Goal: Task Accomplishment & Management: Complete application form

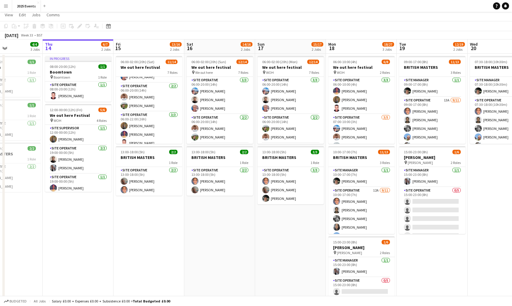
scroll to position [9, 0]
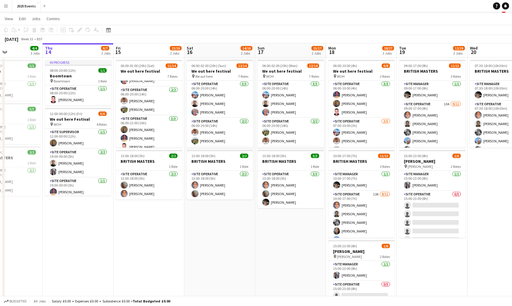
click at [205, 232] on app-date-cell "06:00-02:00 (20h) (Sun) [DATE] out here festival pin We out here 7 Roles Site O…" at bounding box center [219, 198] width 71 height 282
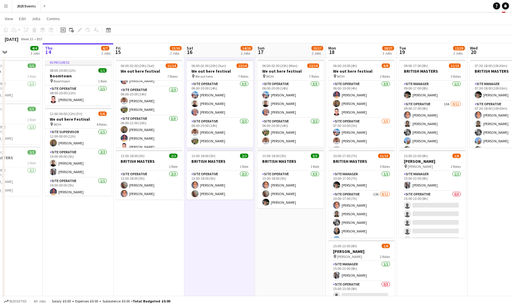
click at [63, 27] on div "Add job" at bounding box center [63, 29] width 7 height 7
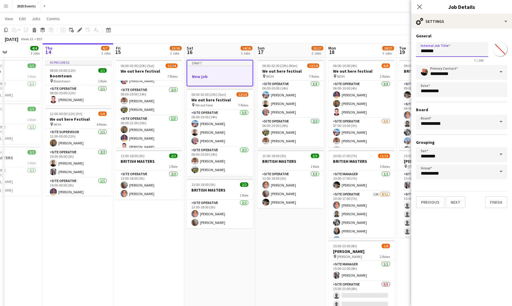
click at [440, 53] on input "*******" at bounding box center [452, 49] width 72 height 15
type input "*"
type input "**********"
click at [456, 202] on button "Next" at bounding box center [455, 202] width 20 height 12
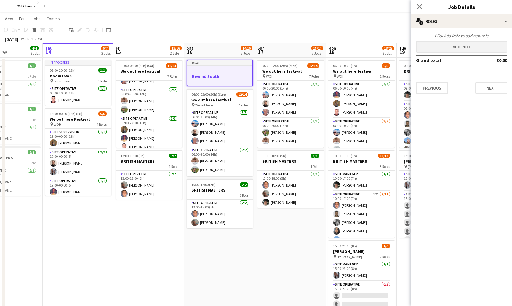
click at [460, 49] on button "Add role" at bounding box center [461, 47] width 91 height 12
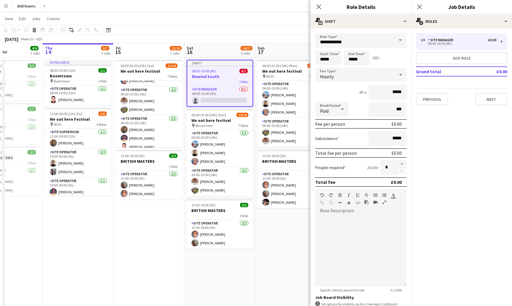
click at [398, 43] on span at bounding box center [400, 40] width 12 height 14
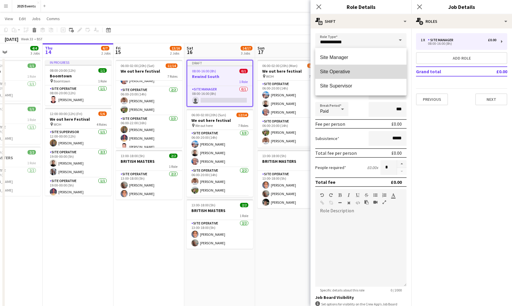
click at [362, 73] on span "Site Operative" at bounding box center [361, 72] width 82 height 6
type input "**********"
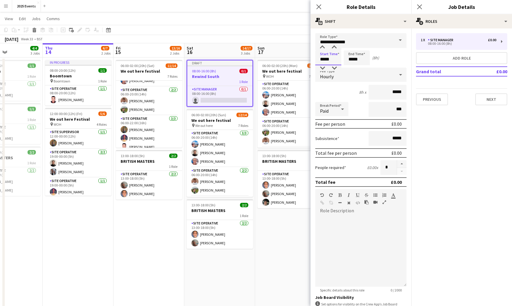
click at [336, 61] on input "*****" at bounding box center [328, 57] width 26 height 15
click at [322, 48] on div at bounding box center [322, 47] width 12 height 6
type input "*****"
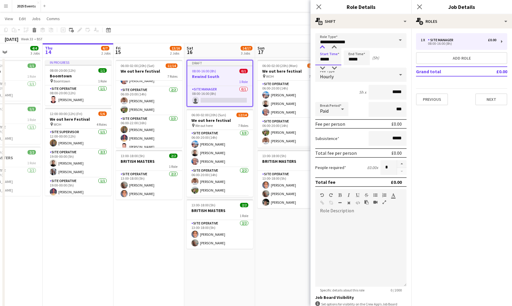
click at [322, 48] on div at bounding box center [322, 47] width 12 height 6
click at [353, 59] on input "*****" at bounding box center [356, 57] width 26 height 15
click at [351, 46] on div at bounding box center [351, 47] width 12 height 6
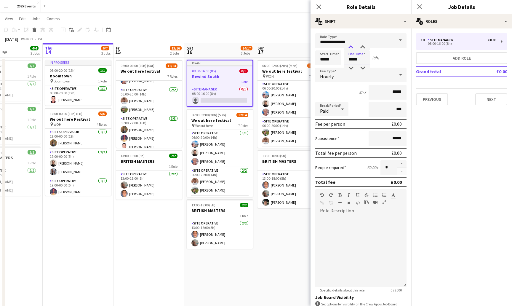
click at [351, 46] on div at bounding box center [351, 47] width 12 height 6
type input "*****"
click at [351, 46] on div at bounding box center [351, 47] width 12 height 6
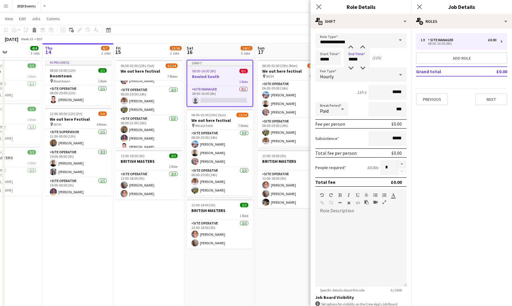
click at [344, 111] on icon at bounding box center [342, 109] width 7 height 12
click at [336, 140] on span "Unpaid" at bounding box center [332, 141] width 24 height 6
click at [400, 164] on button "button" at bounding box center [401, 164] width 9 height 8
type input "*"
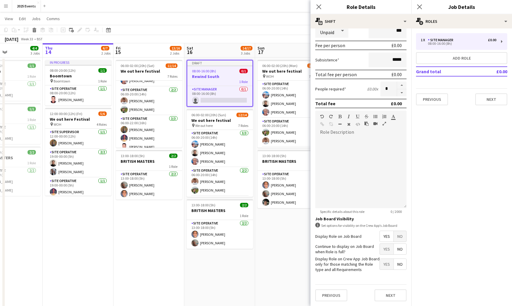
scroll to position [78, 0]
click at [391, 295] on button "Next" at bounding box center [390, 295] width 32 height 12
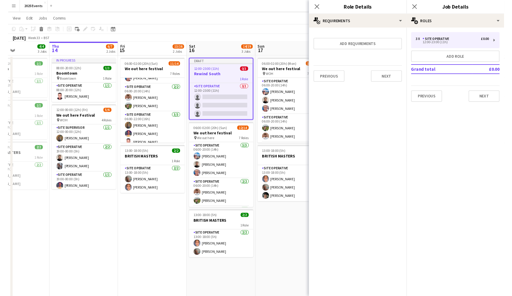
scroll to position [0, 0]
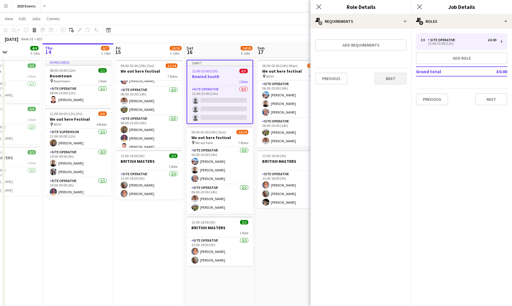
click at [399, 79] on button "Next" at bounding box center [390, 79] width 32 height 12
click at [399, 79] on button "Finish" at bounding box center [395, 79] width 22 height 12
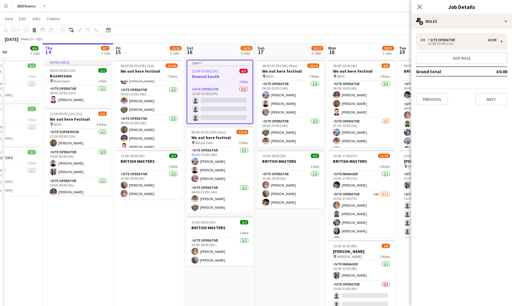
click at [275, 278] on app-date-cell "06:00-02:00 (20h) (Mon) [DATE] out here festival pin WOH 7 Roles Site Operative…" at bounding box center [290, 198] width 71 height 282
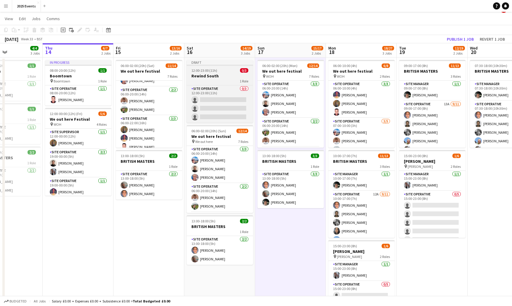
click at [218, 78] on div "1 Role" at bounding box center [220, 80] width 66 height 5
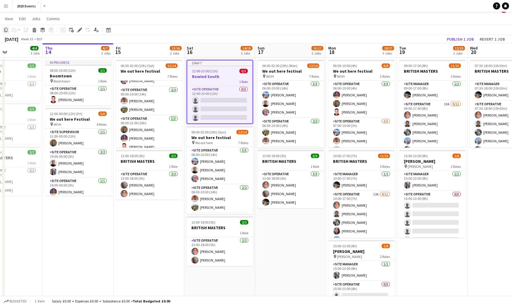
click at [4, 31] on icon "Copy" at bounding box center [6, 30] width 5 height 5
click at [272, 234] on app-date-cell "06:00-02:00 (20h) (Mon) [DATE] out here festival pin WOH 7 Roles Site Operative…" at bounding box center [290, 198] width 71 height 282
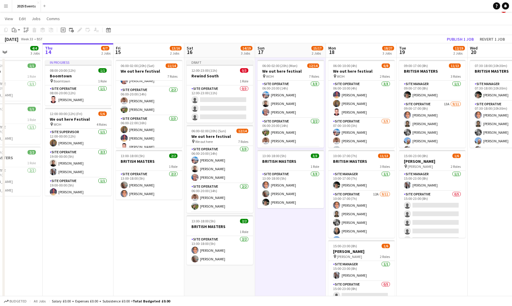
click at [276, 232] on app-date-cell "06:00-02:00 (20h) (Mon) [DATE] out here festival pin WOH 7 Roles Site Operative…" at bounding box center [290, 198] width 71 height 282
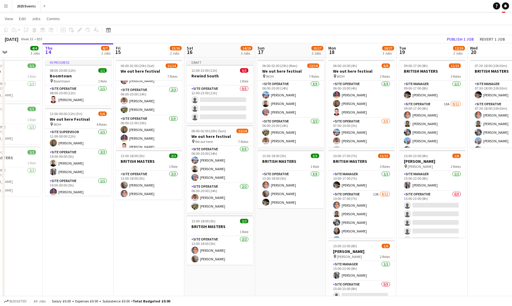
click at [276, 232] on app-date-cell "06:00-02:00 (20h) (Mon) [DATE] out here festival pin WOH 7 Roles Site Operative…" at bounding box center [290, 198] width 71 height 282
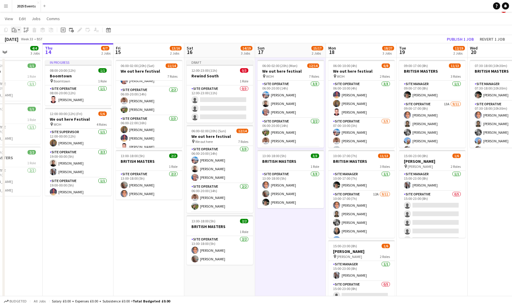
click at [14, 30] on icon at bounding box center [15, 31] width 3 height 3
click at [22, 42] on link "Paste Command V" at bounding box center [39, 40] width 47 height 5
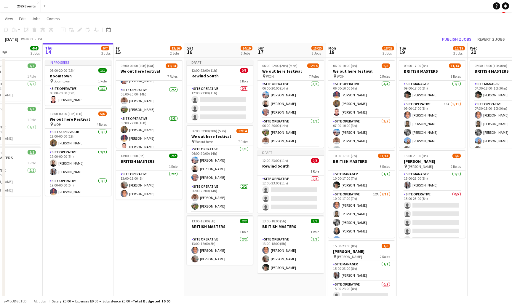
click at [136, 228] on app-date-cell "06:00-02:00 (20h) (Sat) [DATE] out here festival 7 Roles Site Operative [DATE] …" at bounding box center [148, 198] width 71 height 282
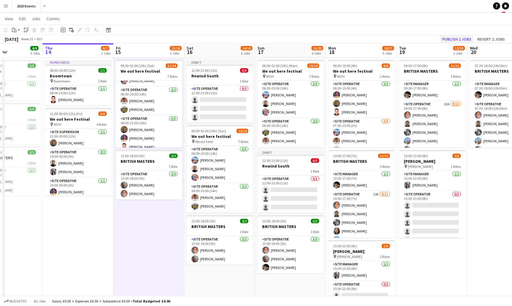
click at [460, 40] on button "Publish 2 jobs" at bounding box center [456, 39] width 34 height 8
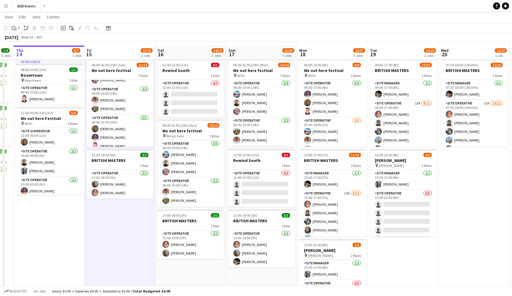
scroll to position [38, 0]
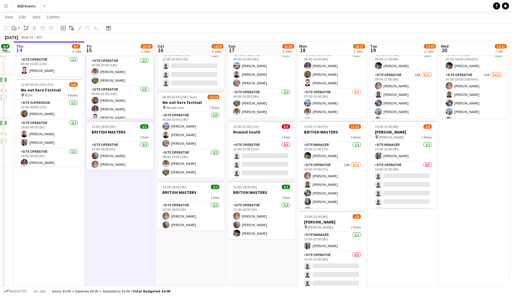
click at [7, 8] on app-icon "Menu" at bounding box center [6, 6] width 5 height 5
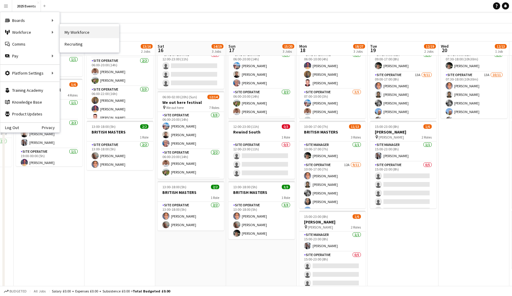
click at [82, 31] on link "My Workforce" at bounding box center [89, 32] width 59 height 12
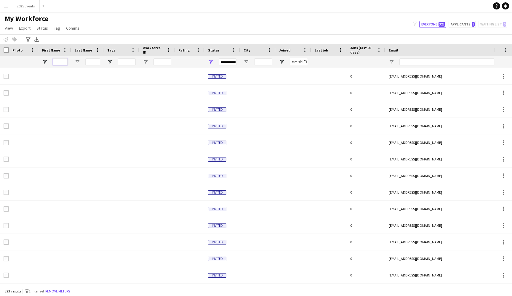
click at [58, 61] on input "First Name Filter Input" at bounding box center [60, 61] width 15 height 7
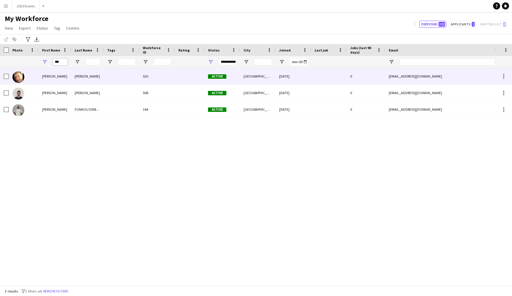
type input "***"
click at [38, 79] on div "[PERSON_NAME]" at bounding box center [54, 76] width 33 height 16
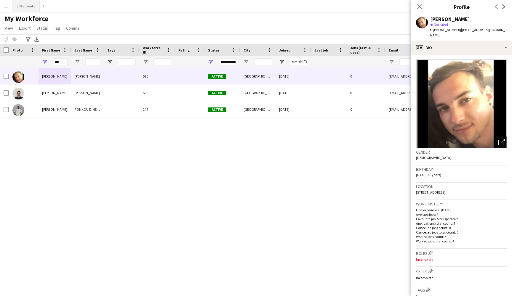
click at [18, 5] on button "2025 Events Close" at bounding box center [26, 6] width 28 height 12
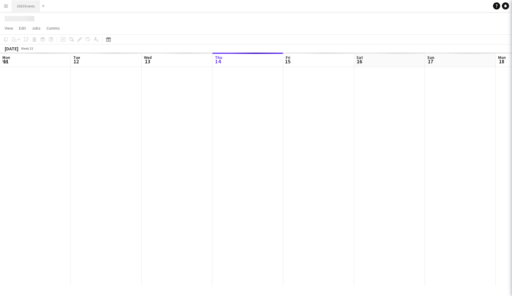
scroll to position [0, 142]
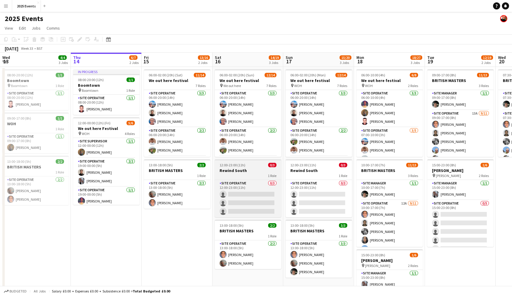
click at [235, 167] on span "12:00-23:00 (11h)" at bounding box center [232, 165] width 26 height 4
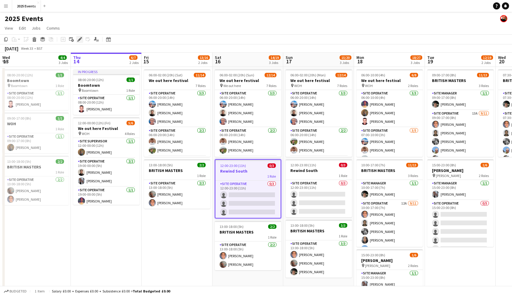
click at [81, 39] on icon at bounding box center [79, 39] width 3 height 3
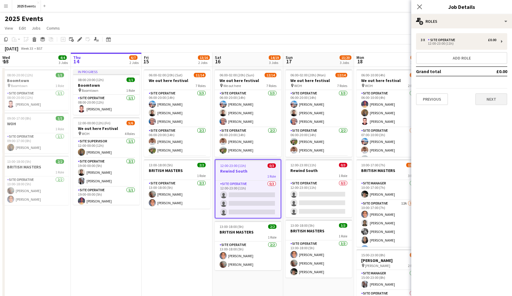
click at [491, 103] on button "Next" at bounding box center [491, 99] width 32 height 12
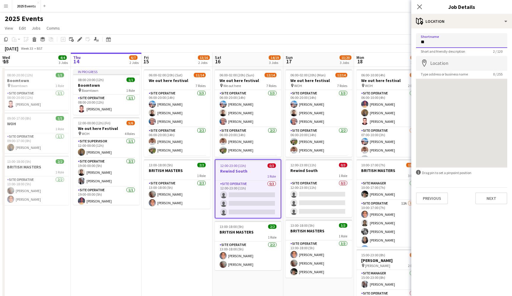
type input "*"
type input "**********"
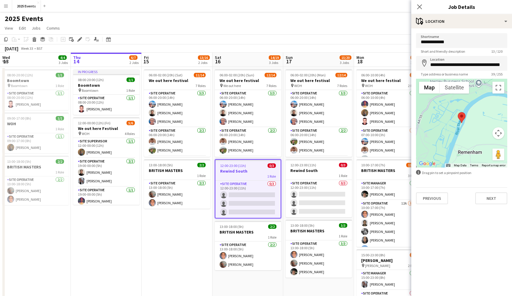
scroll to position [1, 0]
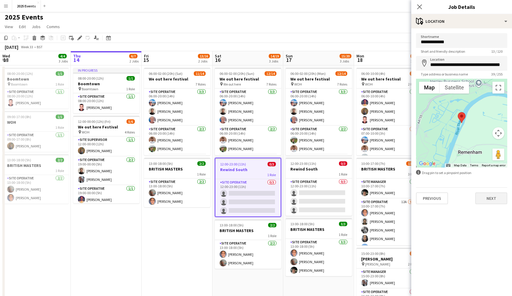
click at [485, 200] on button "Next" at bounding box center [491, 198] width 32 height 12
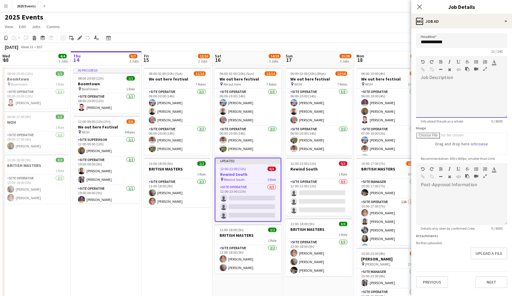
click at [435, 85] on div at bounding box center [461, 100] width 91 height 36
drag, startPoint x: 446, startPoint y: 100, endPoint x: 391, endPoint y: 64, distance: 66.4
click at [391, 64] on body "Menu Boards Boards Boards All jobs Status Workforce Workforce My Workforce Recr…" at bounding box center [256, 178] width 512 height 359
copy div "**********"
click at [489, 280] on button "Next" at bounding box center [491, 282] width 32 height 12
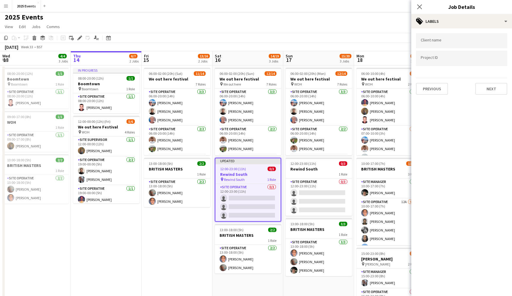
click at [464, 44] on div at bounding box center [461, 40] width 91 height 15
type input "**"
click at [435, 61] on div "A1 LOO HIRE" at bounding box center [461, 59] width 91 height 14
click at [437, 61] on input "Type to search project ID labels..." at bounding box center [461, 58] width 82 height 5
type input "**********"
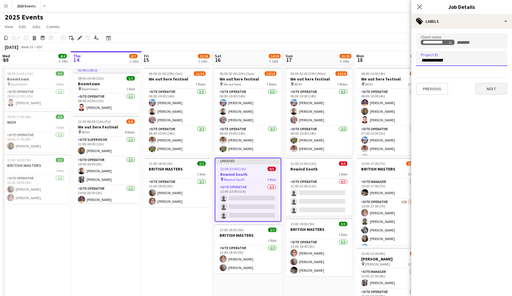
click at [489, 87] on button "Next" at bounding box center [491, 89] width 32 height 12
type input "*******"
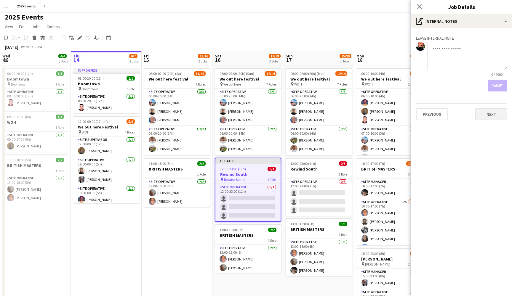
click at [489, 118] on button "Next" at bounding box center [491, 114] width 32 height 12
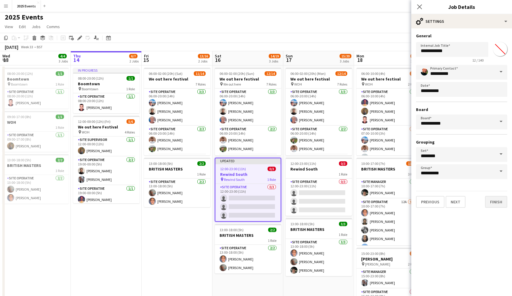
click at [492, 202] on button "Finish" at bounding box center [496, 202] width 22 height 12
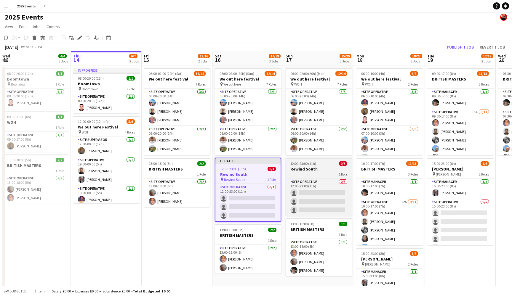
click at [306, 173] on div "1 Role" at bounding box center [318, 174] width 66 height 5
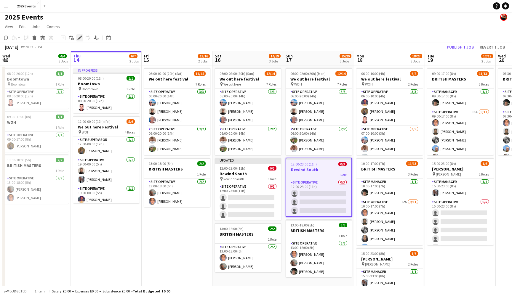
click at [78, 38] on icon "Edit" at bounding box center [79, 38] width 5 height 5
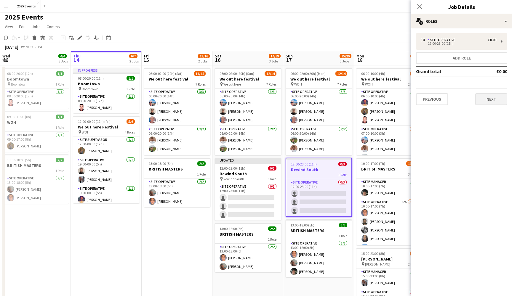
click at [484, 99] on button "Next" at bounding box center [491, 99] width 32 height 12
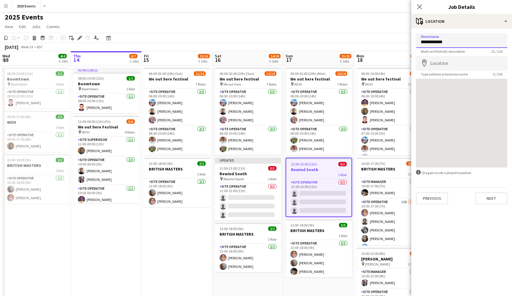
type input "**********"
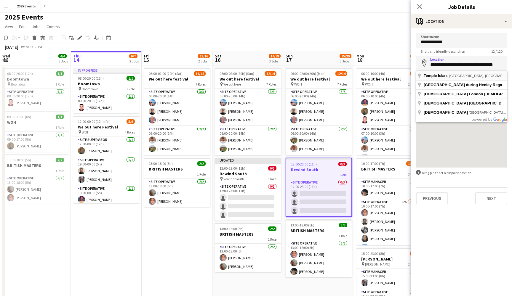
type input "**********"
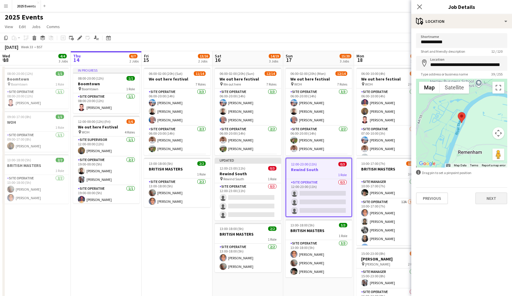
click at [491, 202] on button "Next" at bounding box center [491, 198] width 32 height 12
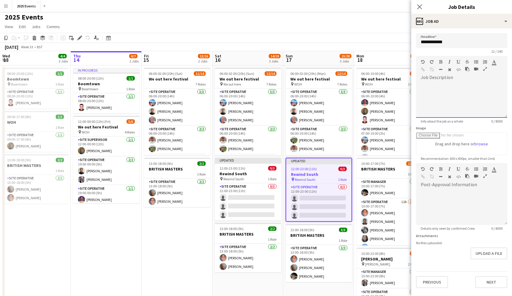
click at [456, 90] on div at bounding box center [461, 100] width 91 height 36
paste div
click at [490, 284] on button "Next" at bounding box center [491, 282] width 32 height 12
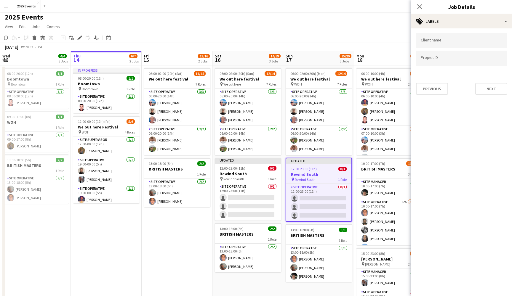
click at [473, 40] on input "Type to search client labels..." at bounding box center [461, 40] width 82 height 5
type input "**"
click at [446, 55] on div "A1 LOO HIRE" at bounding box center [461, 59] width 91 height 14
click at [439, 59] on input "Type to search project ID labels..." at bounding box center [461, 58] width 82 height 5
type input "**********"
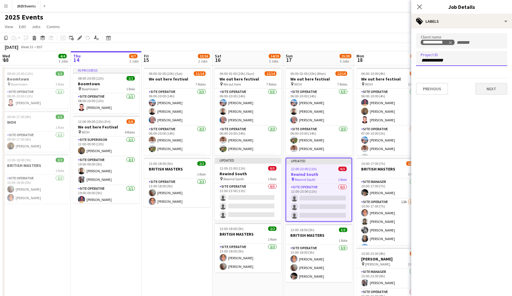
click at [489, 90] on button "Next" at bounding box center [491, 89] width 32 height 12
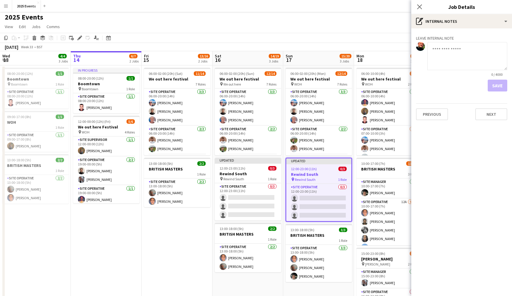
type input "*******"
click at [486, 112] on button "Next" at bounding box center [491, 114] width 32 height 12
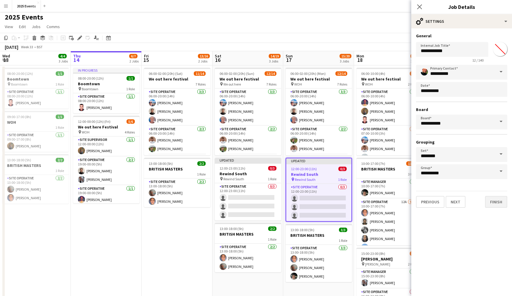
click at [498, 206] on button "Finish" at bounding box center [496, 202] width 22 height 12
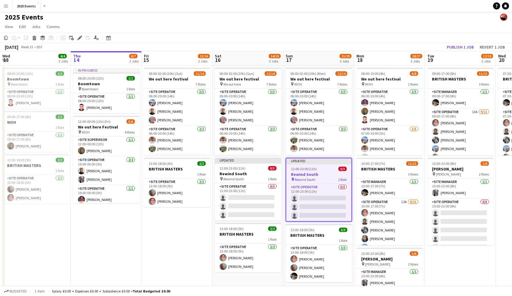
click at [185, 267] on app-date-cell "06:00-02:00 (20h) (Sat) [DATE] out here festival 7 Roles Site Operative [DATE] …" at bounding box center [177, 206] width 71 height 282
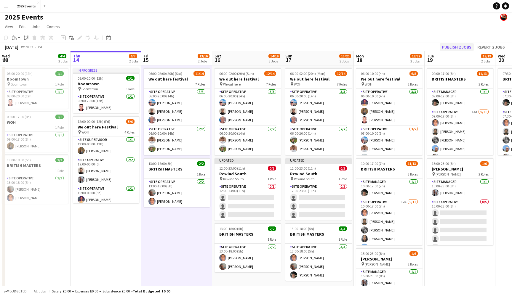
click at [457, 48] on button "Publish 2 jobs" at bounding box center [456, 47] width 34 height 8
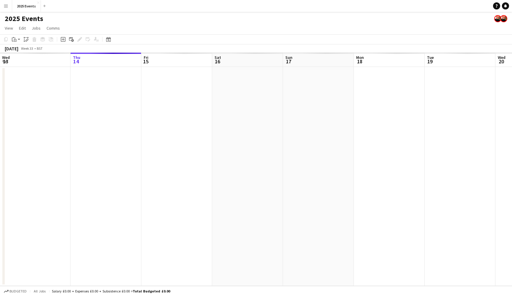
scroll to position [0, 0]
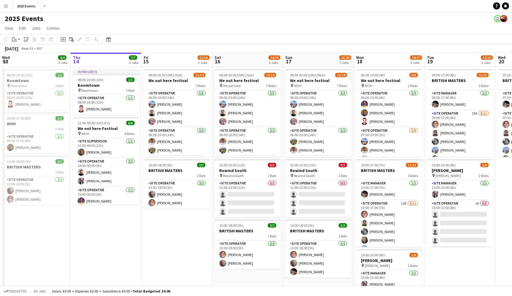
click at [221, 2] on app-navbar "Menu Boards Boards Boards All jobs Status Workforce Workforce My Workforce Recr…" at bounding box center [256, 6] width 512 height 12
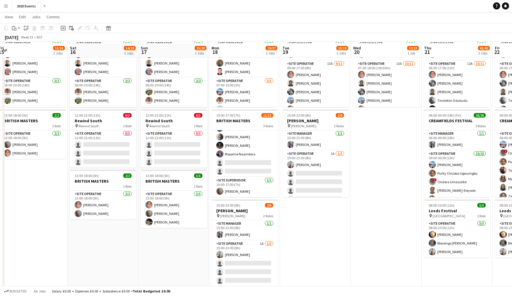
scroll to position [49, 0]
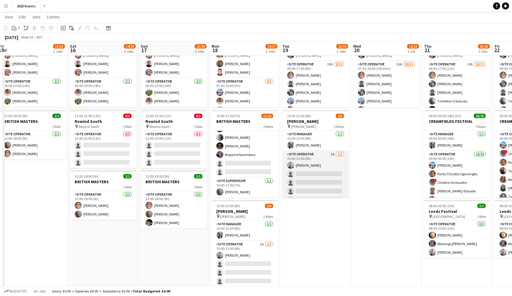
click at [312, 157] on app-card-role "Site Operative 1A [DATE] 15:00-23:00 (8h) [PERSON_NAME] single-neutral-actions …" at bounding box center [315, 178] width 66 height 54
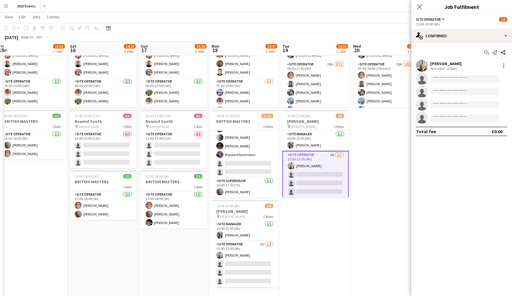
click at [424, 67] on app-user-avatar at bounding box center [422, 66] width 12 height 12
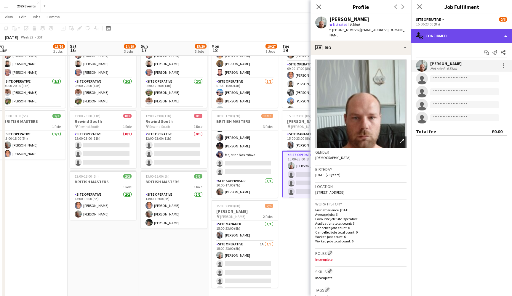
click at [477, 38] on div "single-neutral-actions-check-2 Confirmed" at bounding box center [461, 36] width 101 height 14
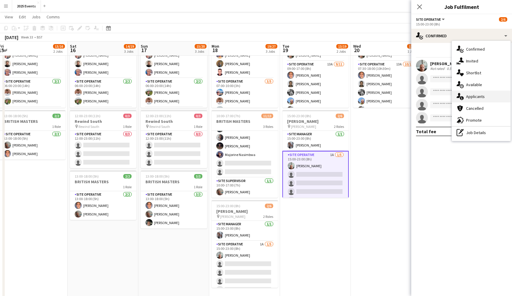
click at [474, 97] on div "single-neutral-actions-information Applicants" at bounding box center [481, 97] width 59 height 12
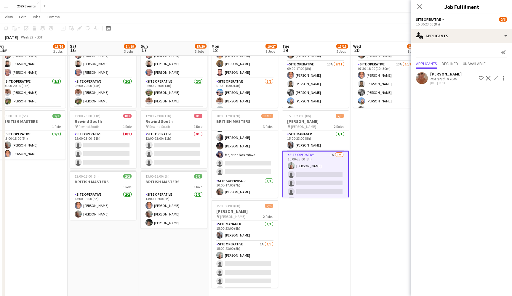
click at [440, 76] on div "[PERSON_NAME]" at bounding box center [445, 73] width 31 height 5
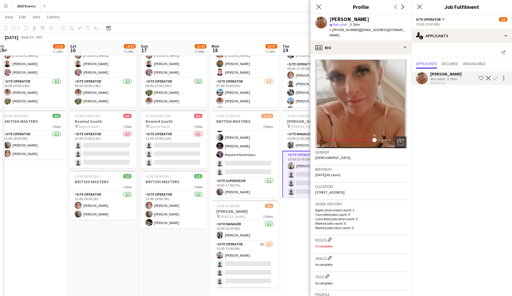
click at [445, 146] on mat-expansion-panel "users2 Applicants Send notification Applicants Declined Unavailable [PERSON_NAM…" at bounding box center [461, 169] width 101 height 253
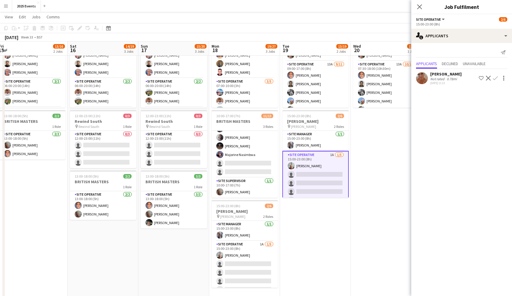
click at [340, 205] on app-date-cell "09:00-17:00 (8h) 11/13 BRITISH MASTERS 3 Roles Site Manager [DATE] 09:00-17:00 …" at bounding box center [315, 159] width 71 height 282
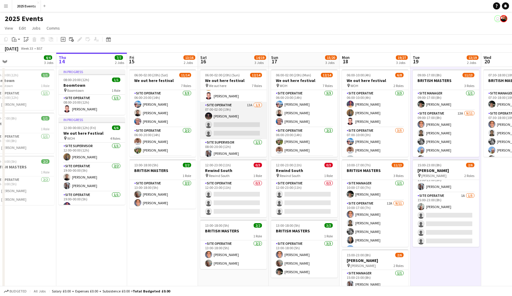
scroll to position [91, 0]
